Goal: Find specific page/section: Find specific page/section

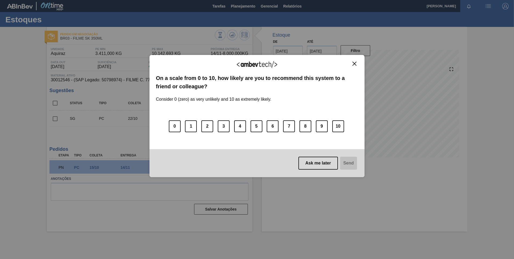
click at [355, 63] on img "Close" at bounding box center [354, 64] width 4 height 4
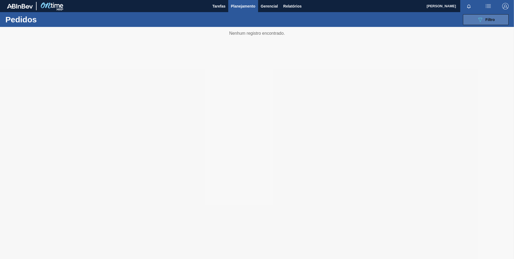
click at [487, 18] on span "Filtro" at bounding box center [489, 19] width 9 height 4
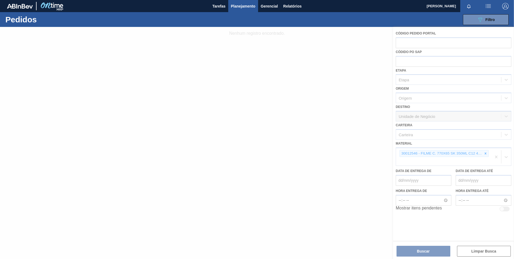
click at [484, 152] on div at bounding box center [257, 143] width 514 height 232
click at [485, 153] on div at bounding box center [257, 143] width 514 height 232
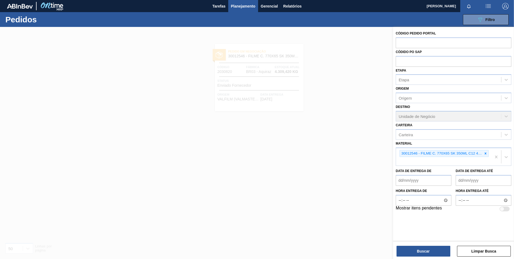
click at [485, 153] on icon at bounding box center [486, 153] width 2 height 2
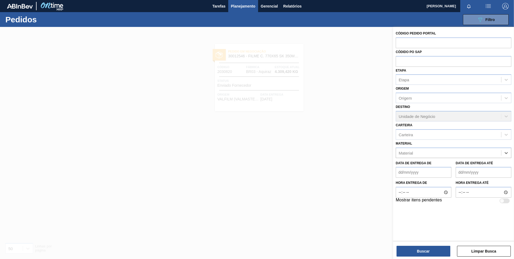
click at [485, 153] on div "Material" at bounding box center [448, 153] width 105 height 8
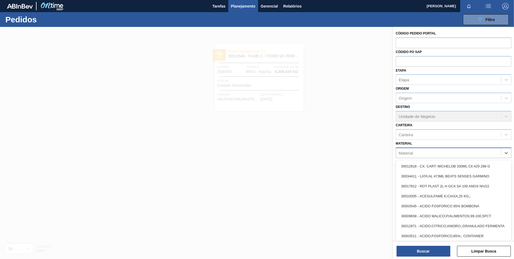
paste input "30003518"
type input "30003518"
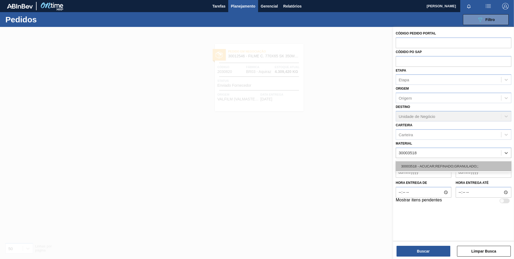
click at [445, 167] on div "30003518 - ACUCAR;REFINADO;GRANULADO;;" at bounding box center [454, 166] width 116 height 10
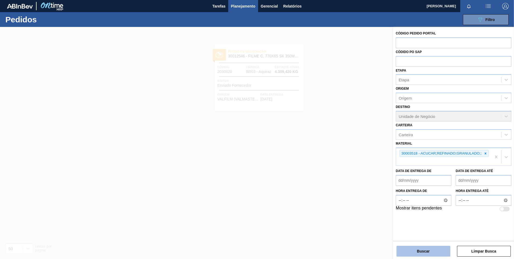
click at [422, 253] on button "Buscar" at bounding box center [423, 250] width 54 height 11
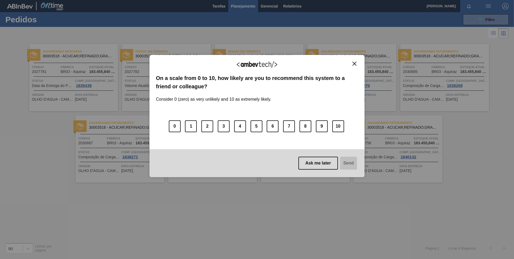
click at [357, 62] on button "Close" at bounding box center [354, 63] width 7 height 5
